Goal: Task Accomplishment & Management: Use online tool/utility

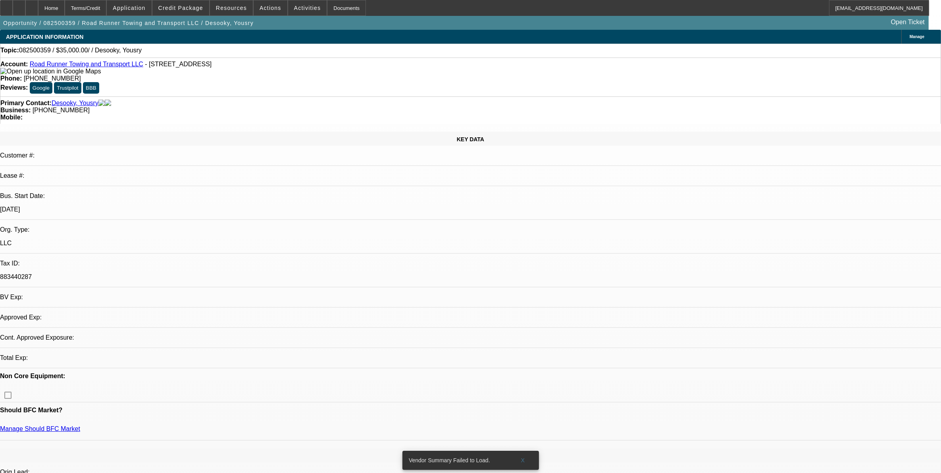
select select "0"
select select "2"
select select "0.1"
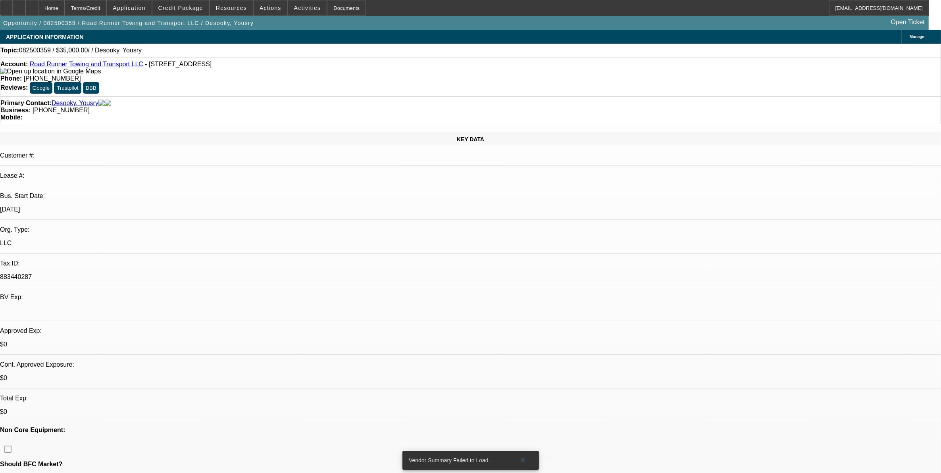
select select "1"
select select "2"
select select "4"
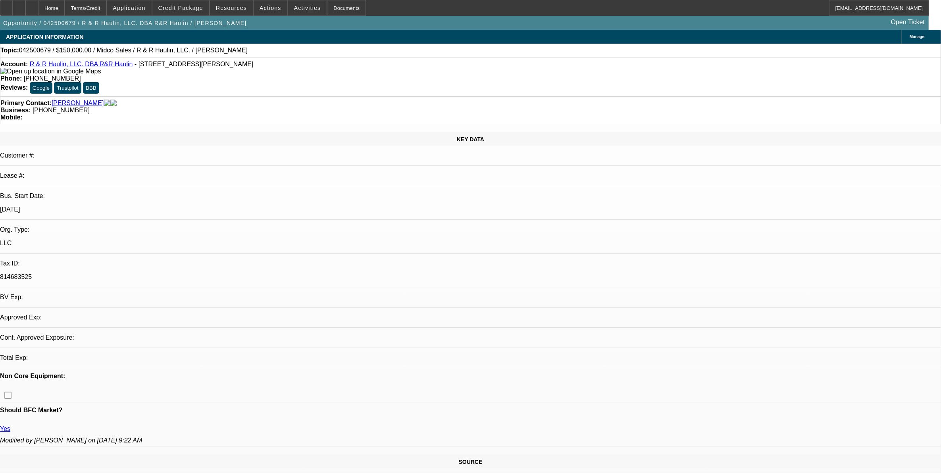
select select "0"
select select "2"
select select "0.1"
select select "4"
